Goal: Task Accomplishment & Management: Manage account settings

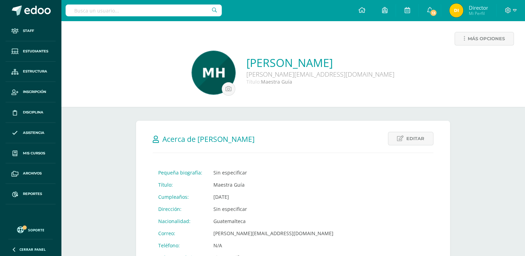
click at [201, 10] on input "text" at bounding box center [144, 11] width 156 height 12
type input "herly"
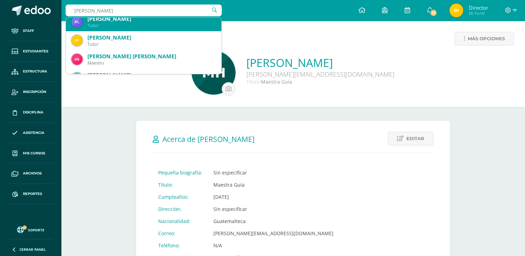
scroll to position [35, 0]
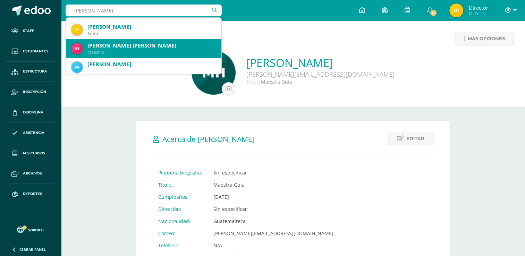
click at [137, 50] on div "Maestro" at bounding box center [151, 52] width 128 height 6
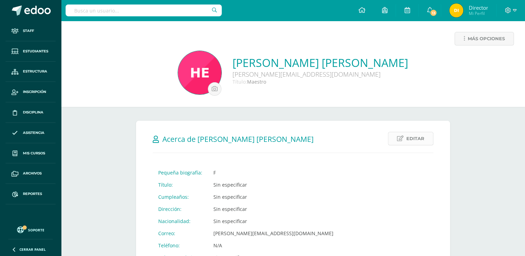
click at [401, 142] on link "Editar" at bounding box center [410, 139] width 45 height 14
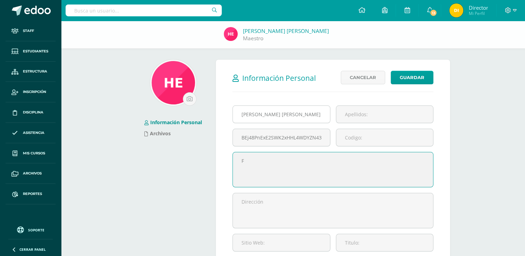
click at [307, 112] on input "[PERSON_NAME] [PERSON_NAME]" at bounding box center [281, 114] width 97 height 17
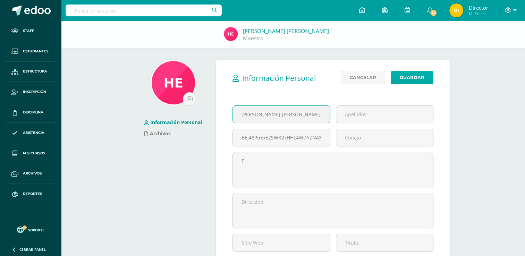
type input "Herly Susseth López Osorio"
click at [415, 77] on button "Guardar" at bounding box center [412, 78] width 43 height 14
